Goal: Transaction & Acquisition: Purchase product/service

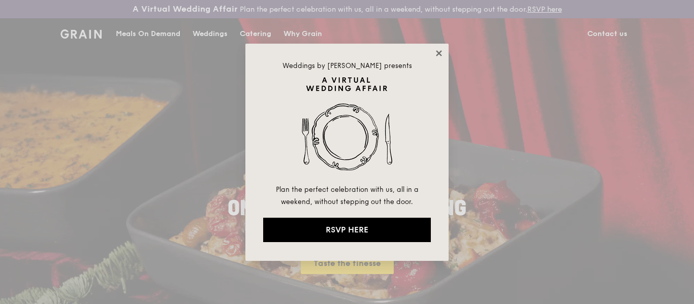
click at [437, 55] on icon at bounding box center [438, 53] width 9 height 9
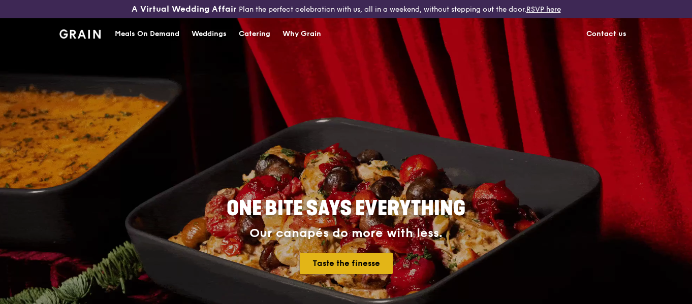
click at [354, 260] on link "Taste the finesse" at bounding box center [346, 263] width 93 height 21
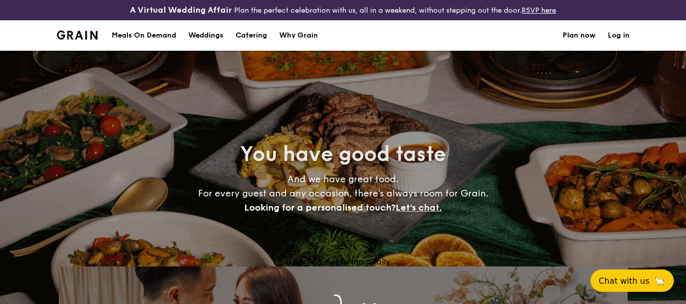
select select
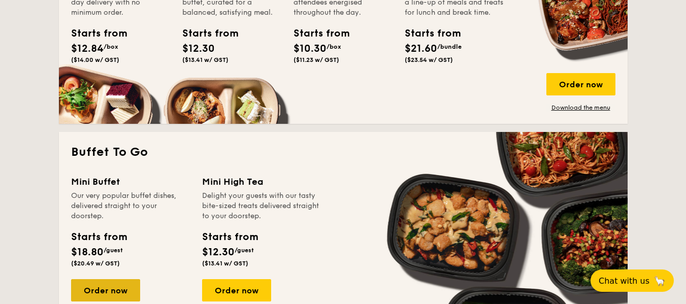
scroll to position [711, 0]
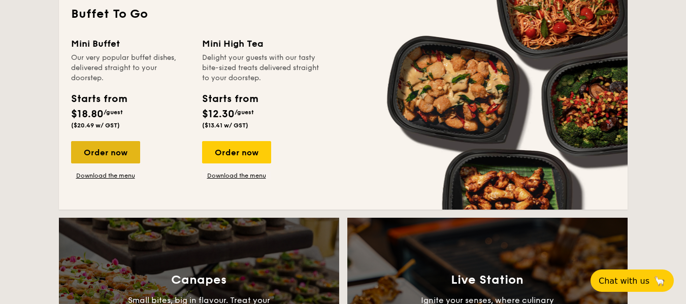
click at [114, 149] on div "Order now" at bounding box center [105, 152] width 69 height 22
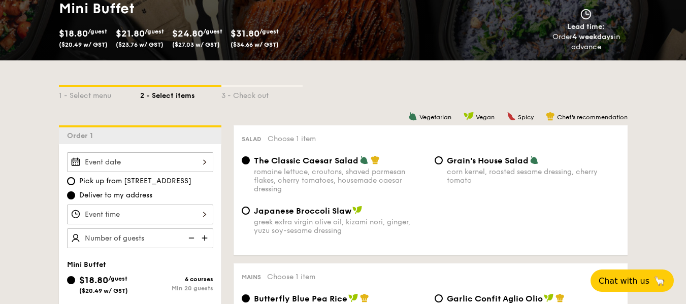
scroll to position [305, 0]
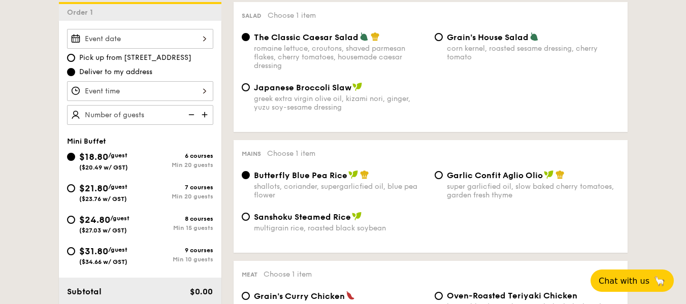
click at [87, 222] on span "$24.80" at bounding box center [94, 219] width 31 height 11
click at [75, 222] on input "$24.80 /guest ($27.03 w/ GST) 8 courses Min 15 guests" at bounding box center [71, 220] width 8 height 8
radio input "true"
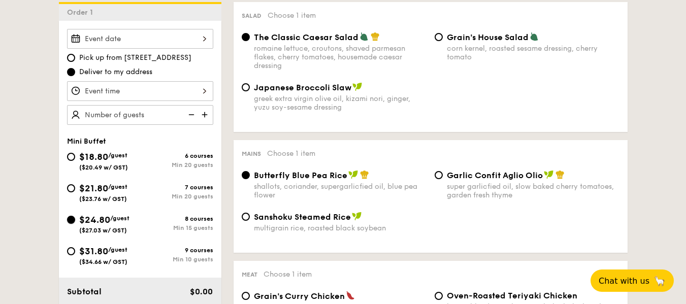
radio input "false"
radio input "true"
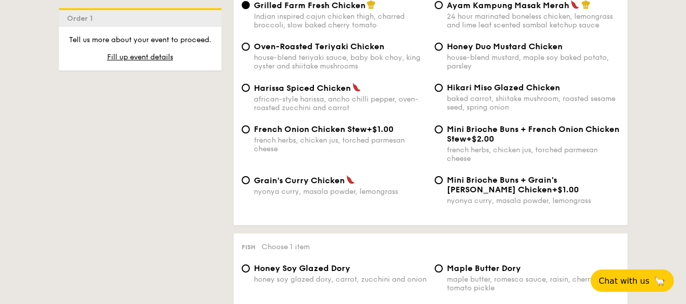
scroll to position [711, 0]
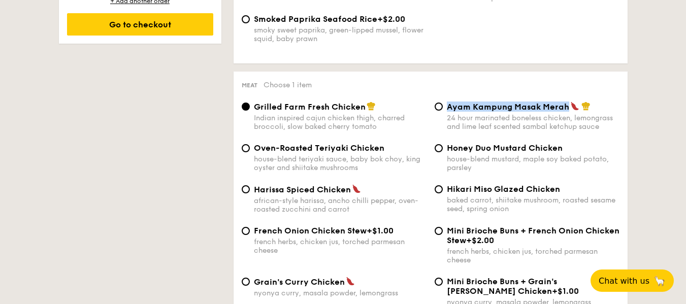
drag, startPoint x: 565, startPoint y: 106, endPoint x: 447, endPoint y: 109, distance: 117.3
click at [447, 109] on span "Ayam Kampung Masak Merah" at bounding box center [508, 107] width 122 height 10
copy span "Ayam Kampung Masak Merah"
